Goal: Navigation & Orientation: Find specific page/section

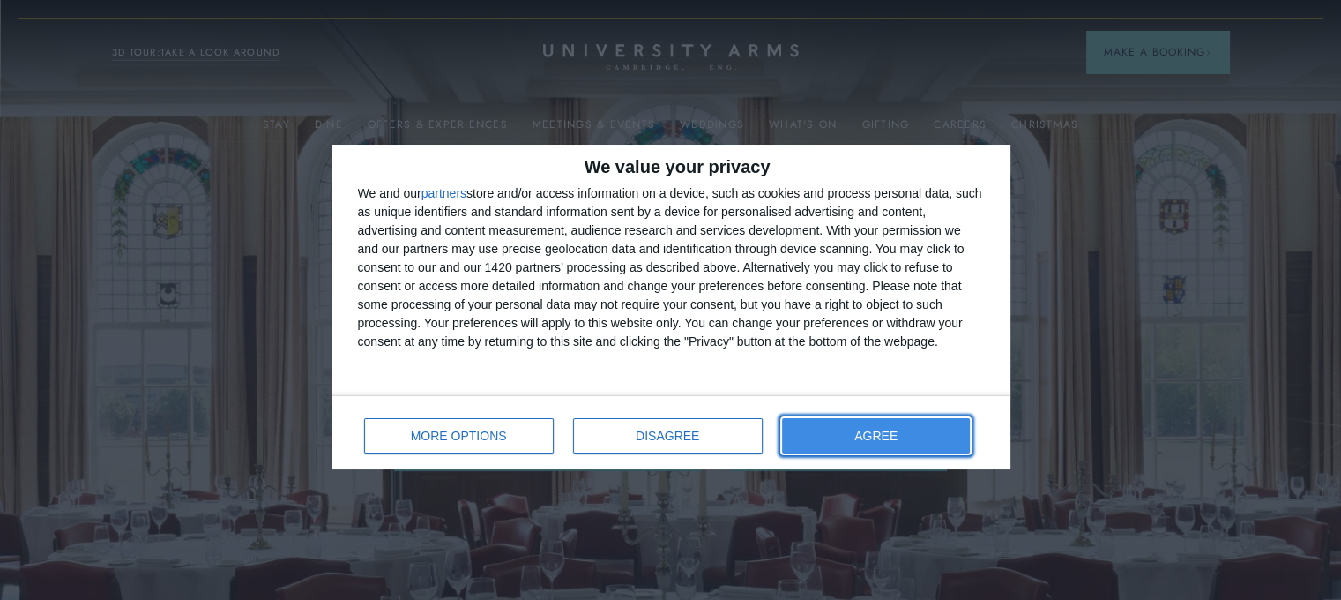
click at [871, 440] on span "AGREE" at bounding box center [876, 435] width 43 height 12
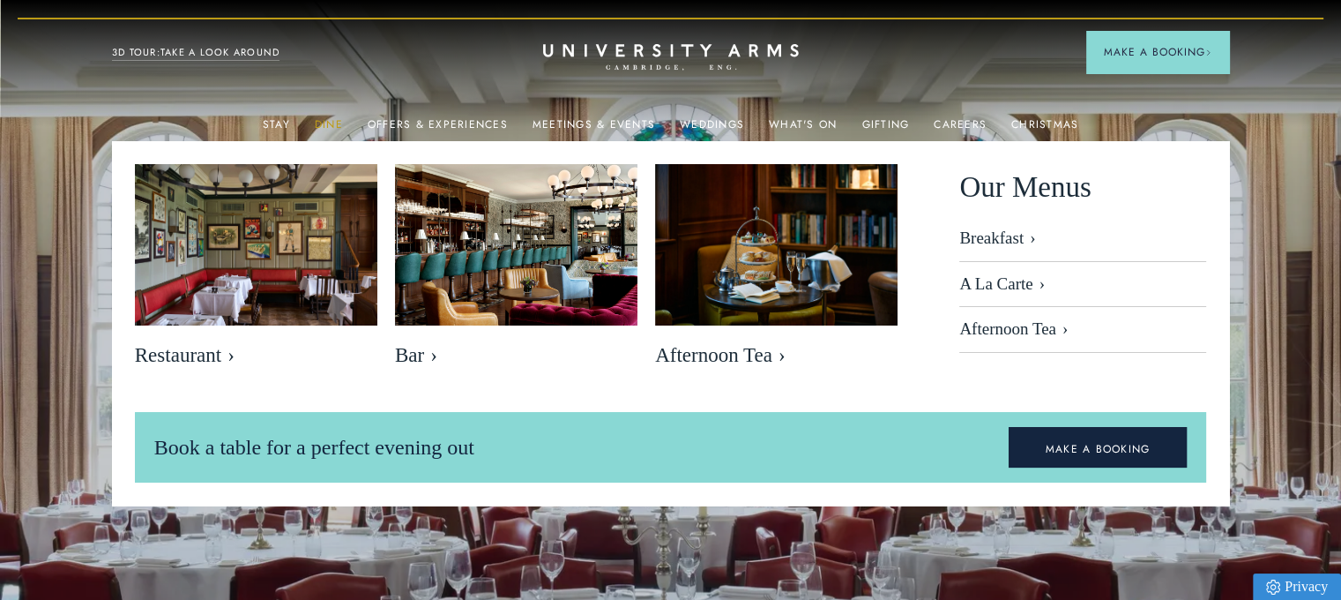
click at [332, 121] on link "Dine" at bounding box center [329, 129] width 28 height 23
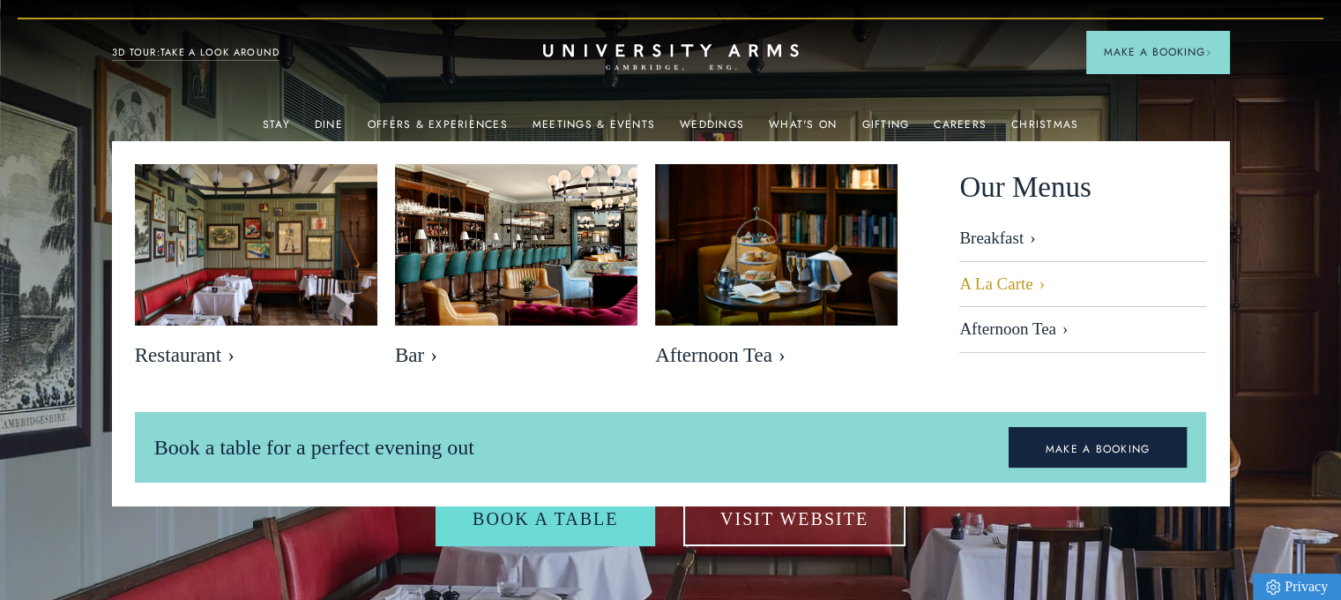
click at [1016, 284] on link "A La Carte" at bounding box center [1082, 285] width 247 height 46
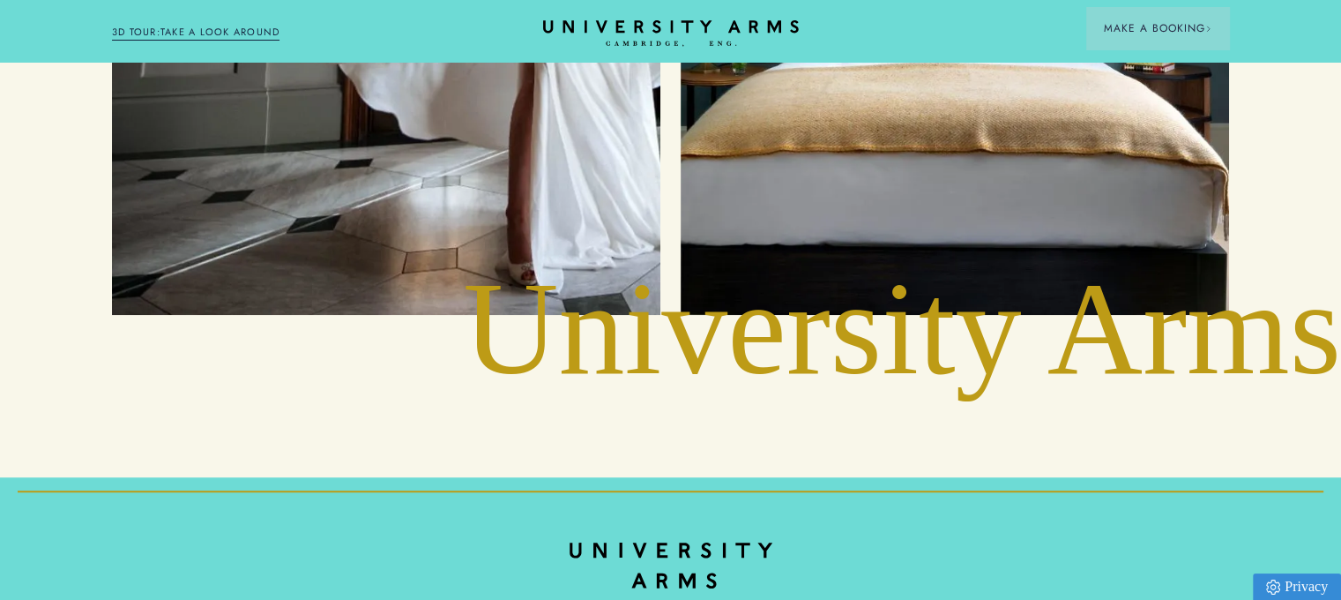
scroll to position [8179, 0]
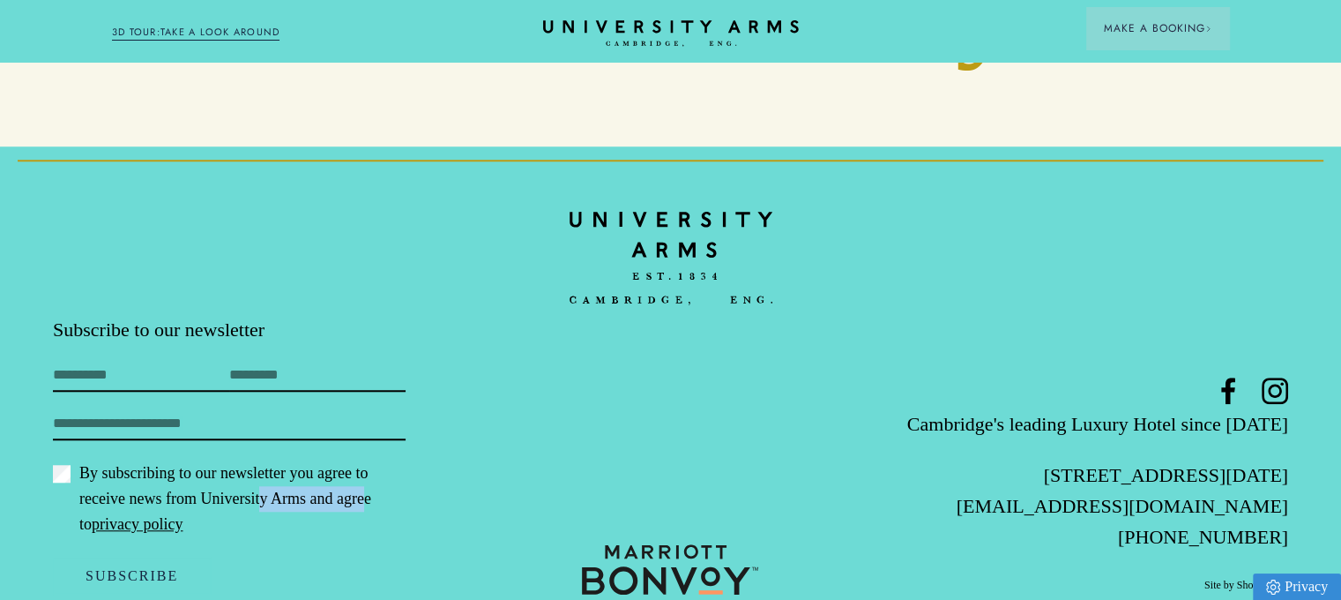
drag, startPoint x: 306, startPoint y: 455, endPoint x: 201, endPoint y: 452, distance: 105.0
click at [201, 460] on label "By subscribing to our newsletter you agree to receive news from University Arms…" at bounding box center [229, 498] width 353 height 77
copy label "University Arms"
drag, startPoint x: 1292, startPoint y: 427, endPoint x: 1008, endPoint y: 424, distance: 284.0
click at [1008, 424] on footer "Subscribe to our newsletter First Name Last Name Email By subscribing to our ne…" at bounding box center [670, 396] width 1341 height 501
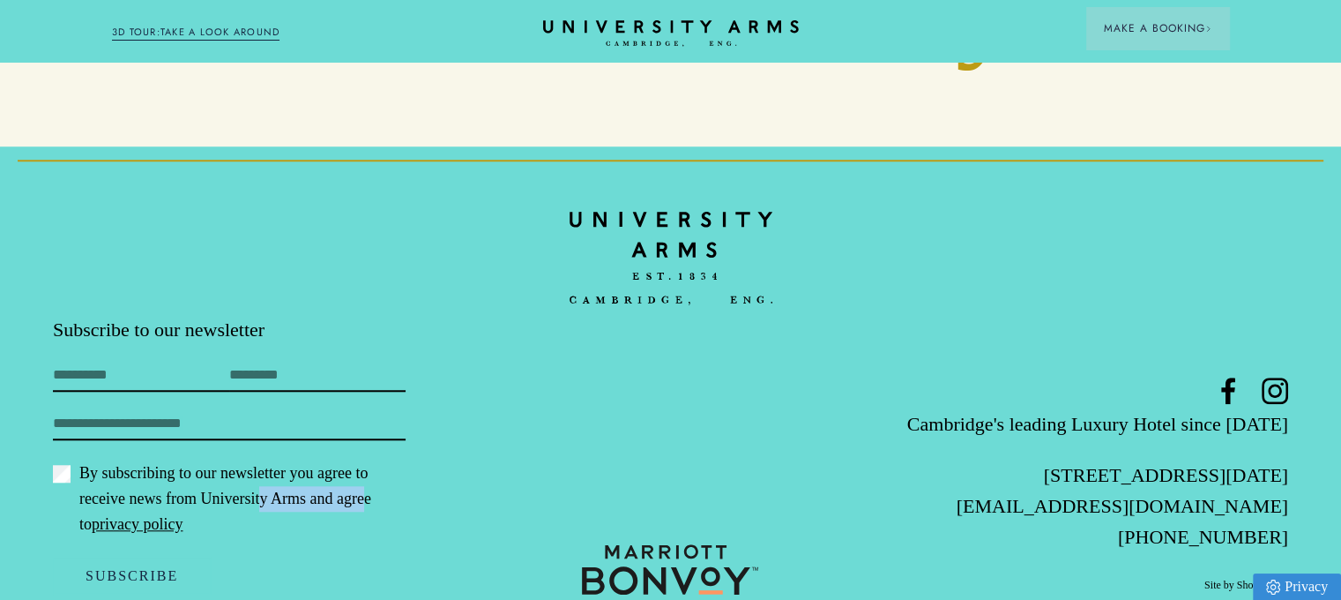
copy p "[STREET_ADDRESS][DATE]"
